Goal: Check status: Check status

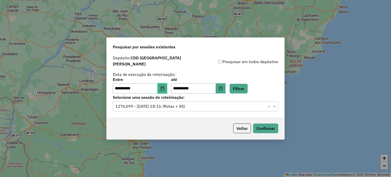
click at [164, 86] on icon "Choose Date" at bounding box center [162, 88] width 4 height 4
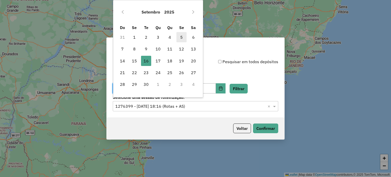
click at [180, 35] on span "5" at bounding box center [181, 37] width 10 height 10
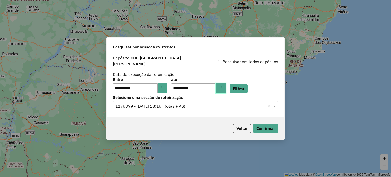
click at [223, 86] on icon "Choose Date" at bounding box center [220, 88] width 4 height 4
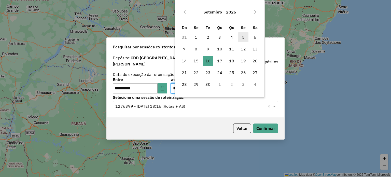
click at [242, 37] on span "5" at bounding box center [243, 37] width 10 height 10
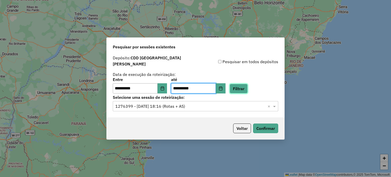
click at [247, 85] on button "Filtrar" at bounding box center [238, 89] width 18 height 10
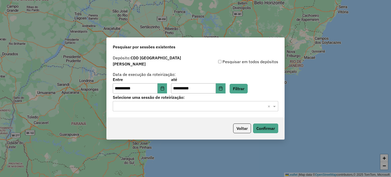
click at [173, 104] on input "text" at bounding box center [190, 106] width 150 height 6
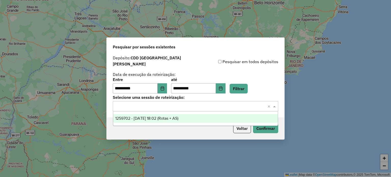
click at [171, 119] on span "1259702 - 05/09/2025 18:02 (Rotas + AS)" at bounding box center [146, 118] width 63 height 4
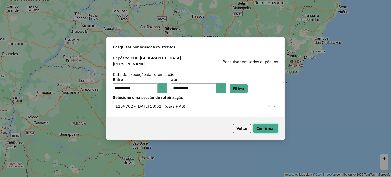
click at [263, 126] on button "Confirmar" at bounding box center [265, 128] width 25 height 10
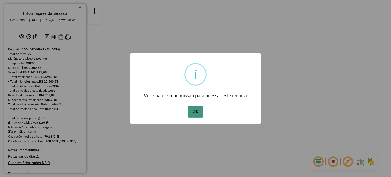
click at [195, 108] on button "OK" at bounding box center [195, 112] width 15 height 12
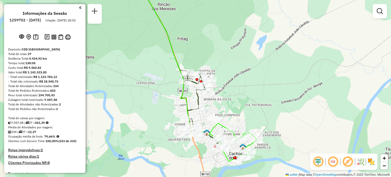
drag, startPoint x: 125, startPoint y: 119, endPoint x: 228, endPoint y: 116, distance: 102.5
click at [231, 115] on div "Janela de atendimento Grade de atendimento Capacidade Transportadoras Veículos …" at bounding box center [195, 88] width 391 height 177
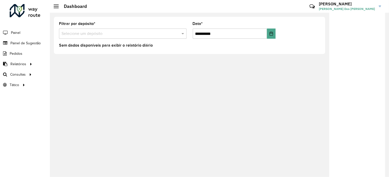
click at [97, 35] on input "text" at bounding box center [118, 34] width 112 height 6
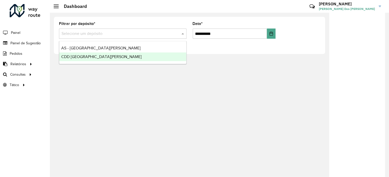
click at [96, 54] on div "CDD [GEOGRAPHIC_DATA]" at bounding box center [122, 56] width 127 height 9
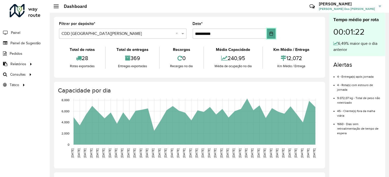
click at [270, 35] on icon "Choose Date" at bounding box center [271, 34] width 3 height 4
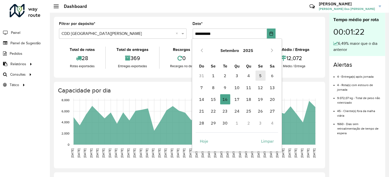
click at [261, 76] on span "5" at bounding box center [261, 75] width 10 height 10
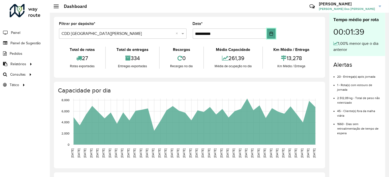
click at [270, 35] on icon "Choose Date" at bounding box center [271, 34] width 4 height 4
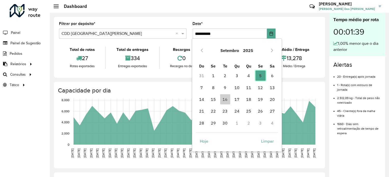
click at [260, 76] on span "5" at bounding box center [261, 75] width 10 height 10
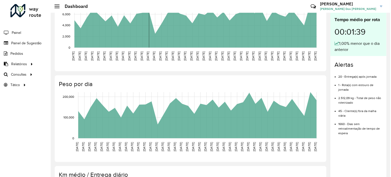
scroll to position [102, 0]
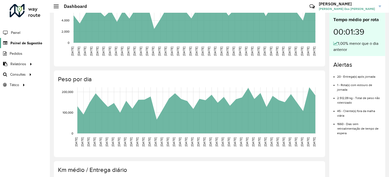
click at [22, 42] on span "Painel de Sugestão" at bounding box center [26, 42] width 32 height 5
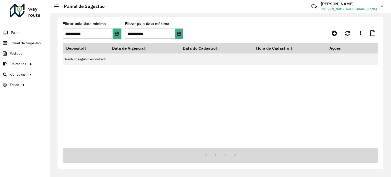
click at [117, 33] on icon "Choose Date" at bounding box center [117, 34] width 4 height 4
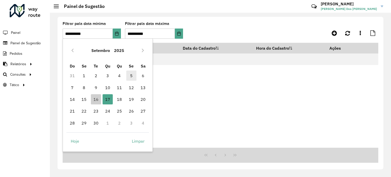
click at [132, 77] on span "5" at bounding box center [131, 75] width 10 height 10
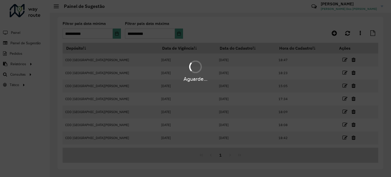
click at [182, 30] on div "Aguarde..." at bounding box center [195, 88] width 391 height 177
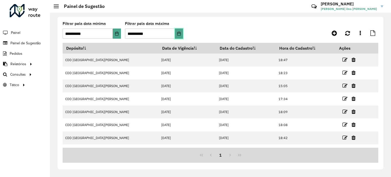
click at [180, 33] on icon "Choose Date" at bounding box center [178, 34] width 3 height 4
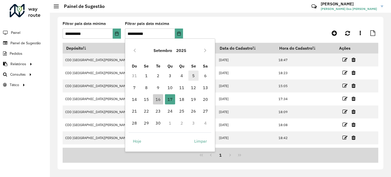
click at [194, 76] on span "5" at bounding box center [193, 75] width 10 height 10
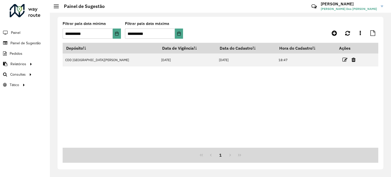
click at [342, 60] on icon at bounding box center [344, 59] width 5 height 5
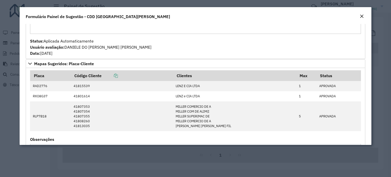
scroll to position [102, 0]
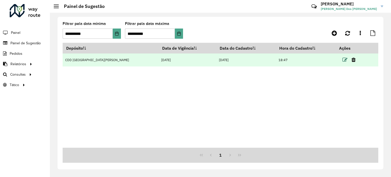
click at [342, 60] on icon at bounding box center [344, 59] width 5 height 5
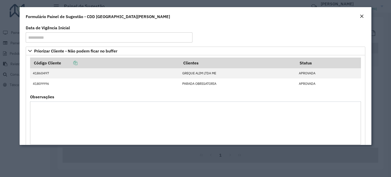
drag, startPoint x: 361, startPoint y: 16, endPoint x: 306, endPoint y: 18, distance: 55.0
click at [358, 16] on button "Close" at bounding box center [361, 16] width 7 height 7
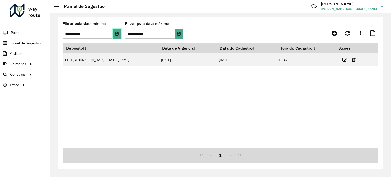
click at [117, 32] on icon "Choose Date" at bounding box center [116, 34] width 3 height 4
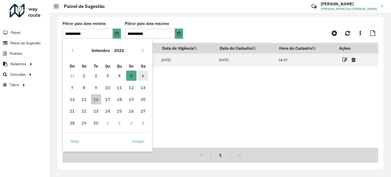
click at [146, 76] on span "6" at bounding box center [143, 75] width 10 height 10
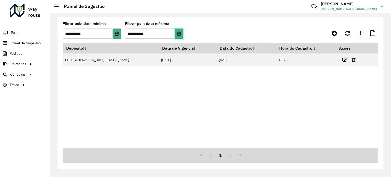
click at [177, 35] on icon "Choose Date" at bounding box center [178, 34] width 3 height 4
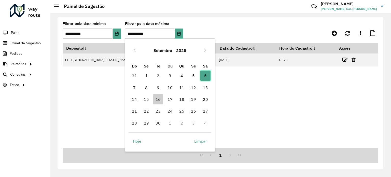
click at [206, 73] on span "6" at bounding box center [205, 75] width 10 height 10
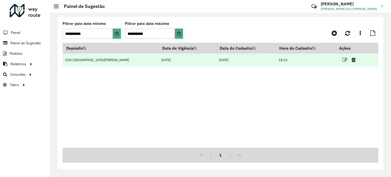
click at [342, 62] on icon at bounding box center [344, 59] width 5 height 5
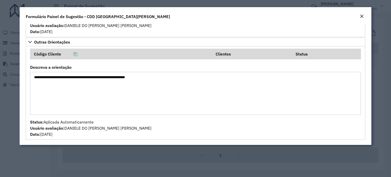
scroll to position [123, 0]
